Goal: Task Accomplishment & Management: Manage account settings

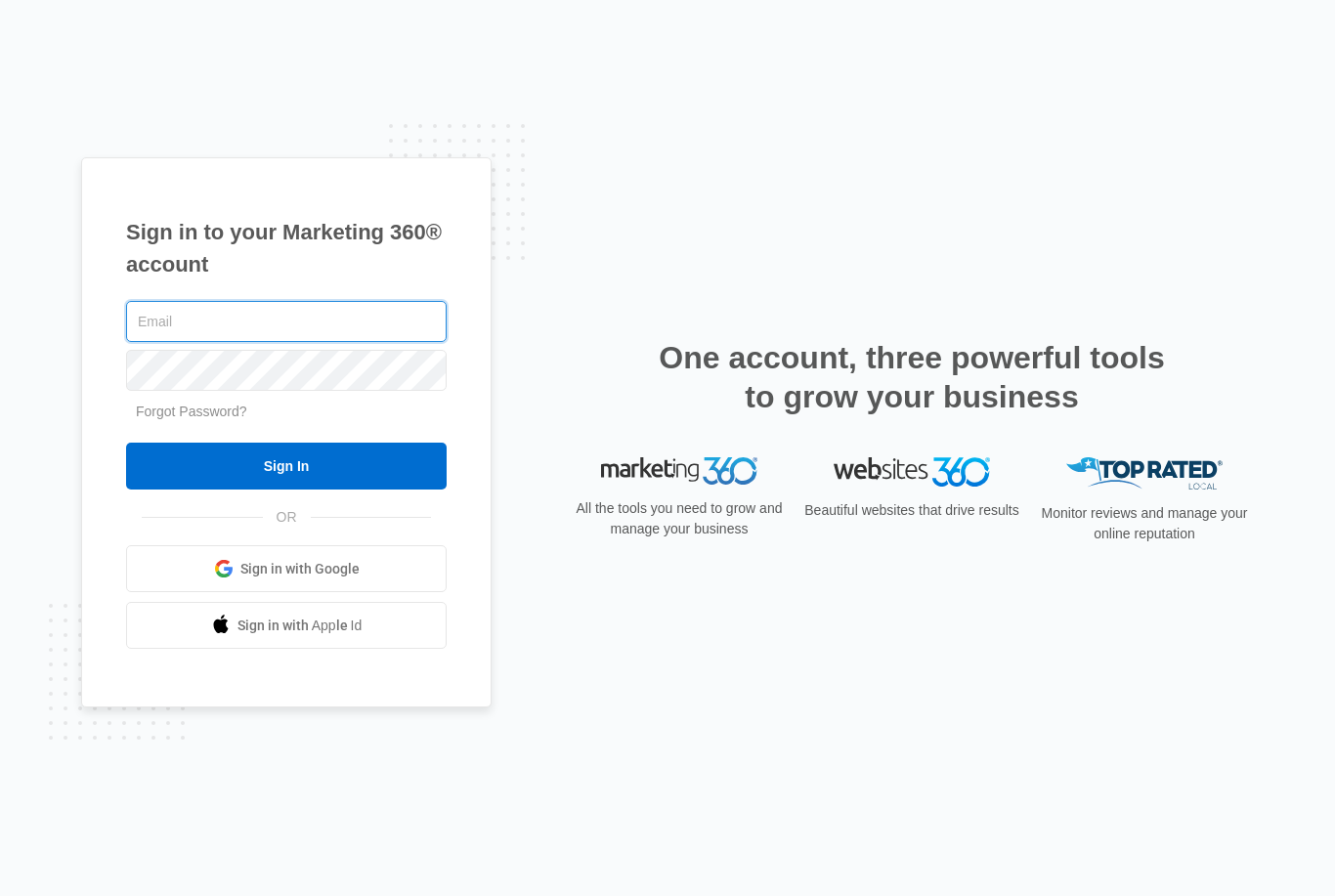
type input "randi_leigh@icloud.com"
click at [286, 489] on input "Sign In" at bounding box center [286, 467] width 320 height 47
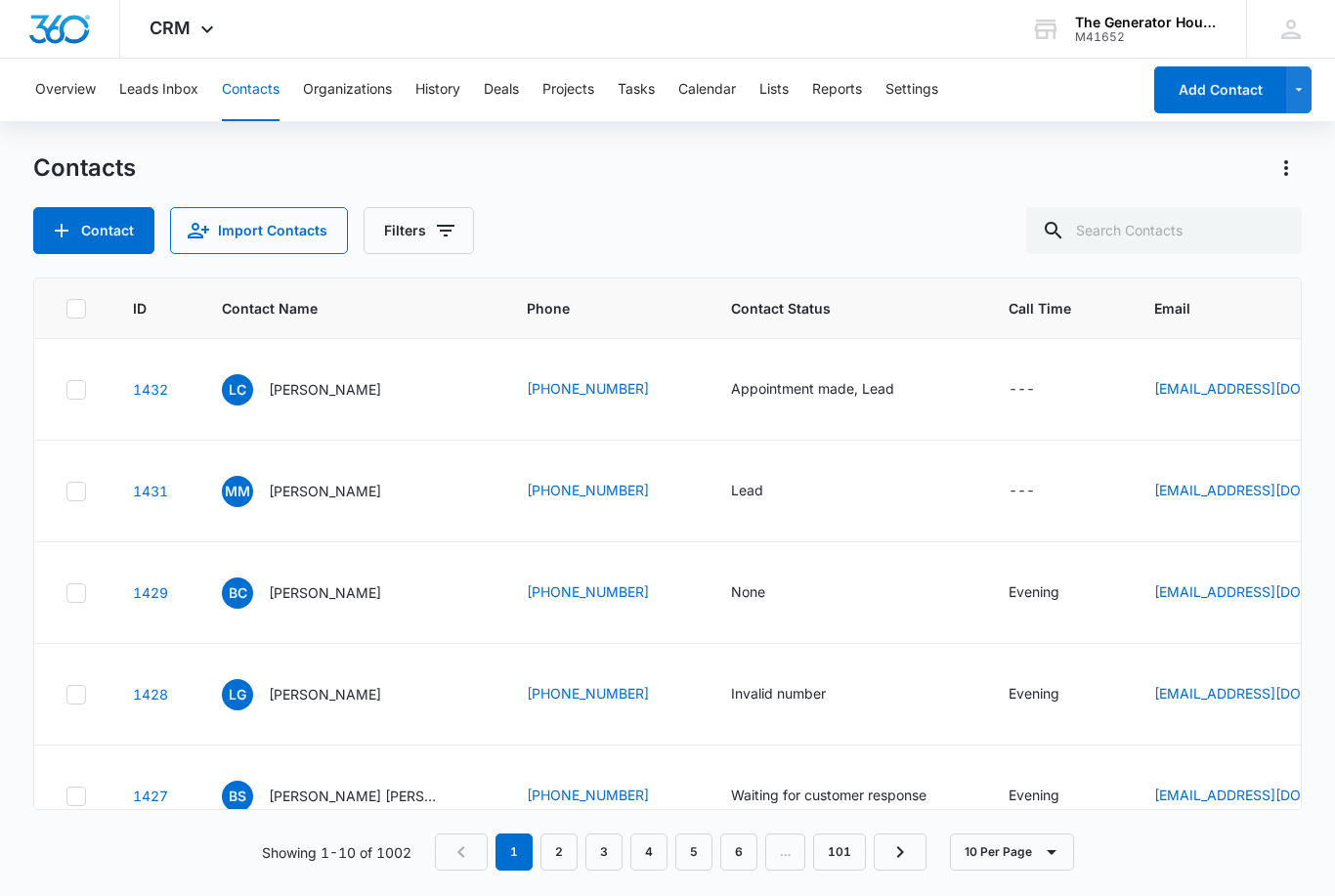
click at [751, 602] on div "None" at bounding box center [747, 591] width 34 height 21
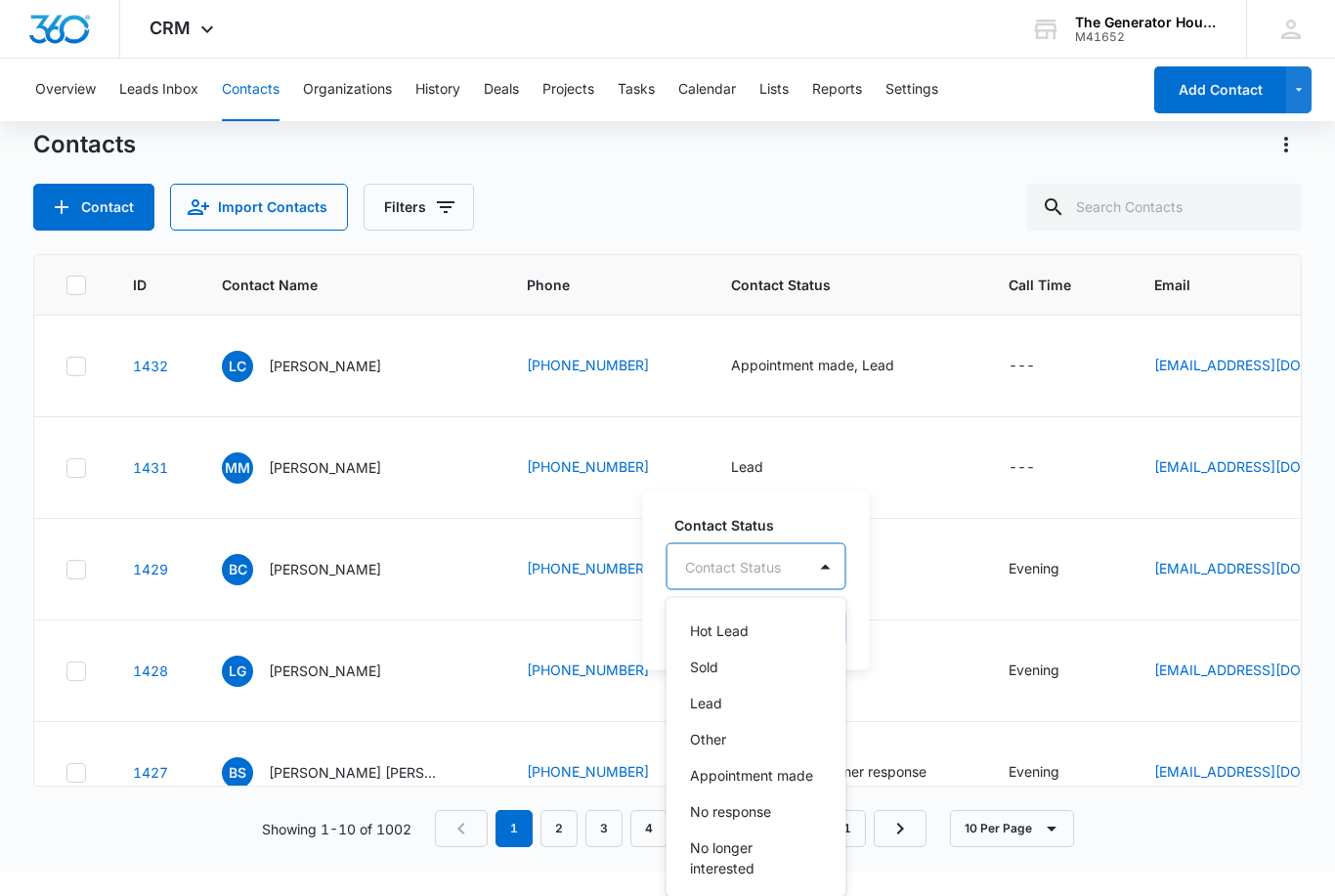
scroll to position [80, 0]
click at [813, 762] on div "Appointment made" at bounding box center [754, 772] width 129 height 21
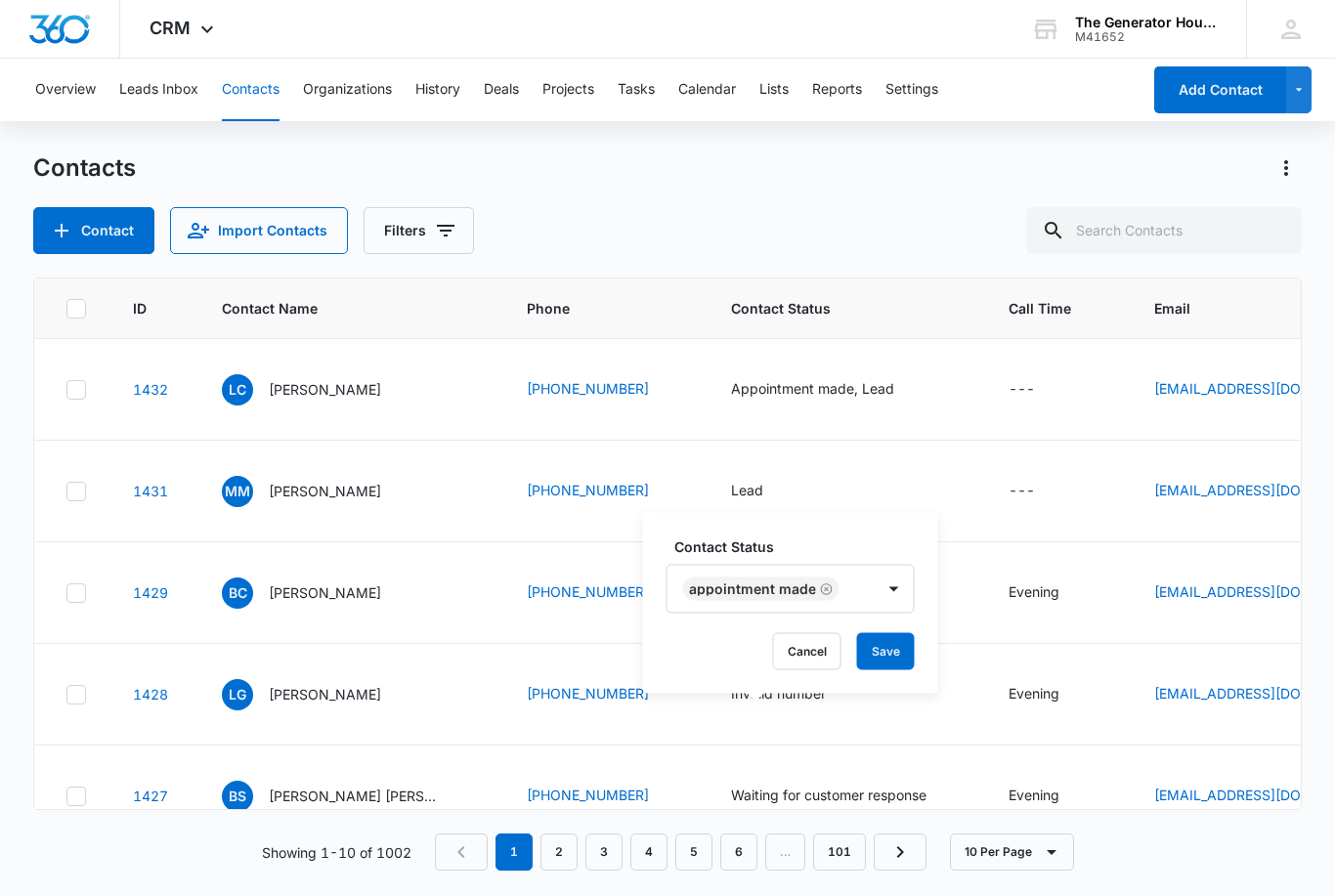
click at [889, 633] on button "Save" at bounding box center [885, 652] width 58 height 37
